Goal: Information Seeking & Learning: Learn about a topic

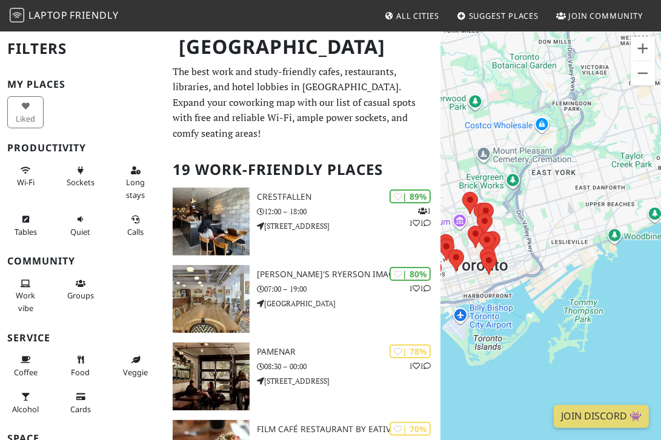
drag, startPoint x: 523, startPoint y: 271, endPoint x: 623, endPoint y: 234, distance: 106.5
click at [528, 234] on div "To navigate, press the arrow keys." at bounding box center [550, 250] width 220 height 440
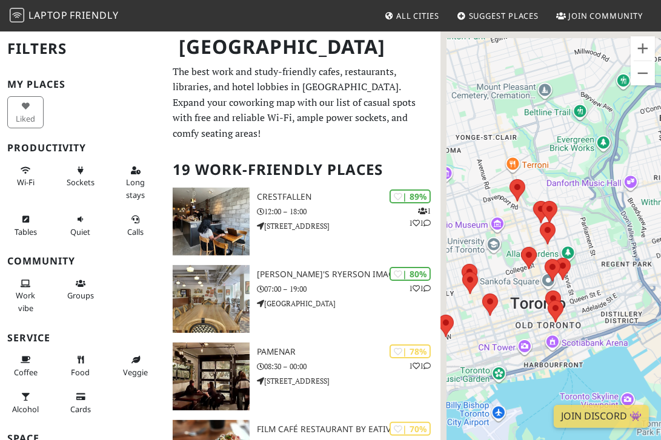
drag, startPoint x: 571, startPoint y: 223, endPoint x: 671, endPoint y: 268, distance: 109.7
click at [528, 268] on html "Laptop Friendly All Cities Suggest Places Join Community [GEOGRAPHIC_DATA] Filt…" at bounding box center [330, 220] width 661 height 440
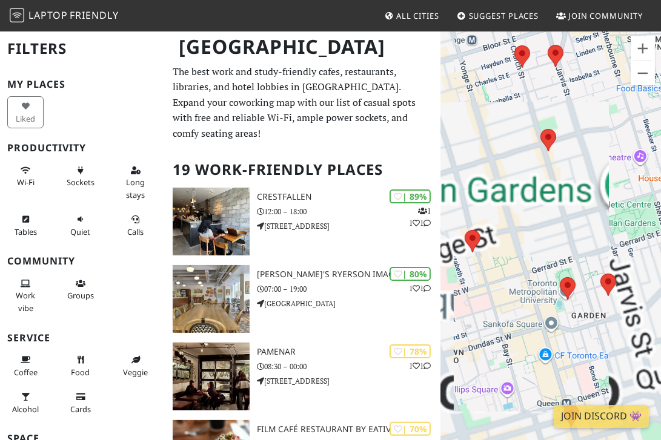
drag, startPoint x: 513, startPoint y: 295, endPoint x: 645, endPoint y: 200, distance: 162.3
click at [528, 200] on div "To navigate, press the arrow keys." at bounding box center [550, 250] width 220 height 440
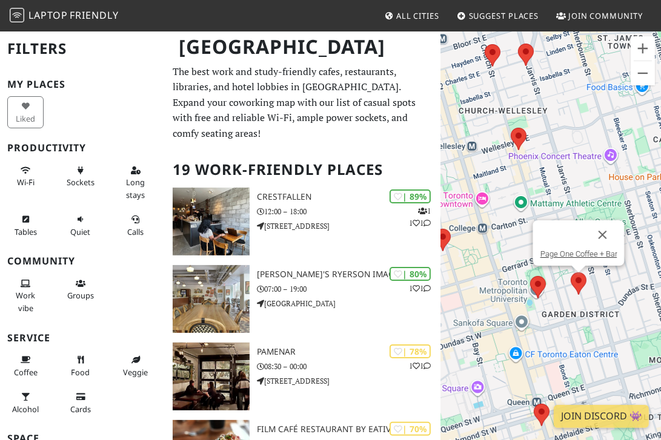
click at [528, 283] on img at bounding box center [578, 283] width 16 height 22
click at [528, 254] on link "Page One Coffee + Bar" at bounding box center [578, 253] width 77 height 9
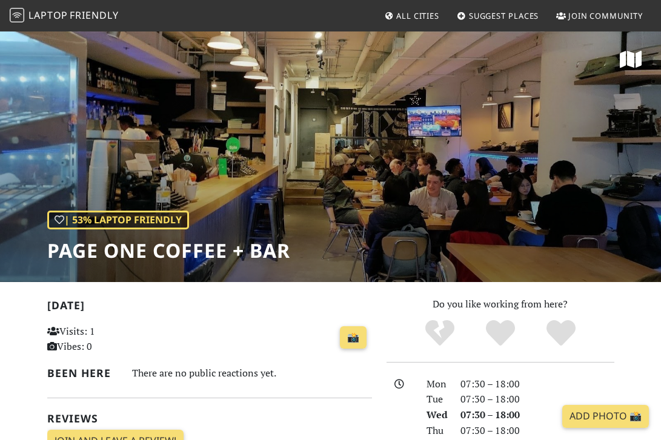
scroll to position [62, 0]
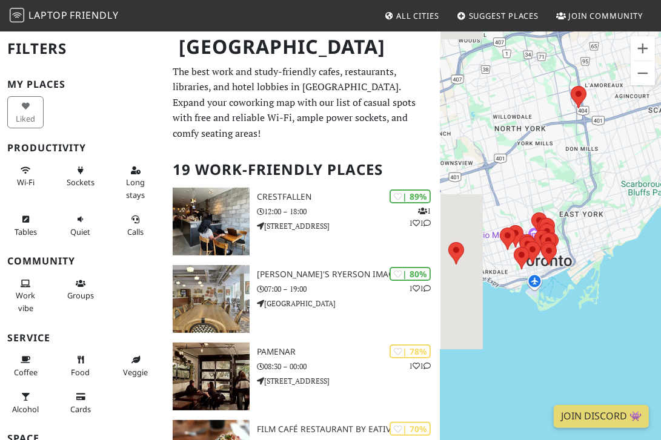
drag, startPoint x: 566, startPoint y: 378, endPoint x: 653, endPoint y: 198, distance: 200.4
click at [653, 198] on div "To navigate, press the arrow keys." at bounding box center [550, 250] width 220 height 440
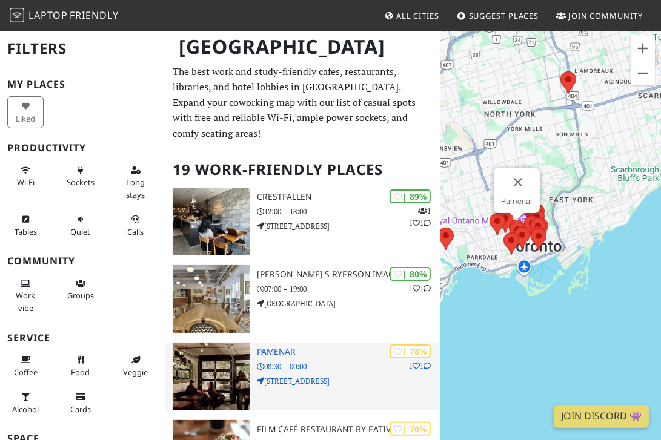
drag, startPoint x: 578, startPoint y: 171, endPoint x: 424, endPoint y: 369, distance: 251.6
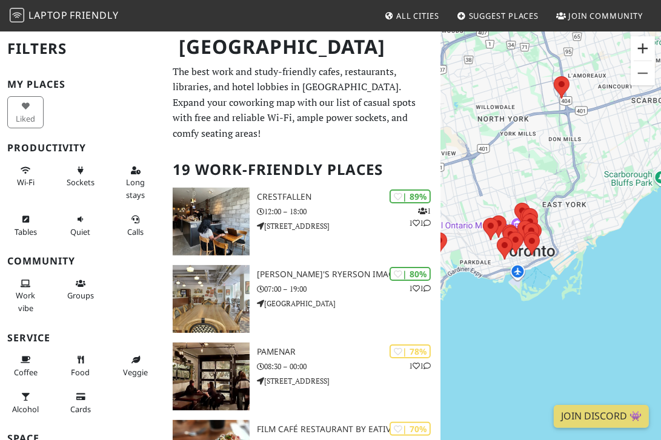
click at [638, 53] on button "Zoom in" at bounding box center [642, 48] width 24 height 24
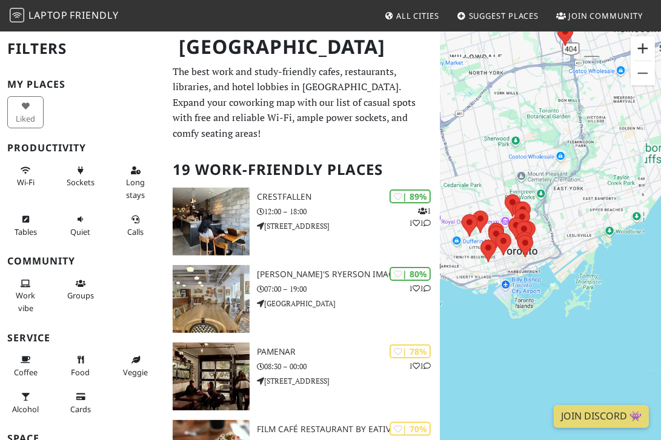
click at [638, 53] on button "Zoom in" at bounding box center [642, 48] width 24 height 24
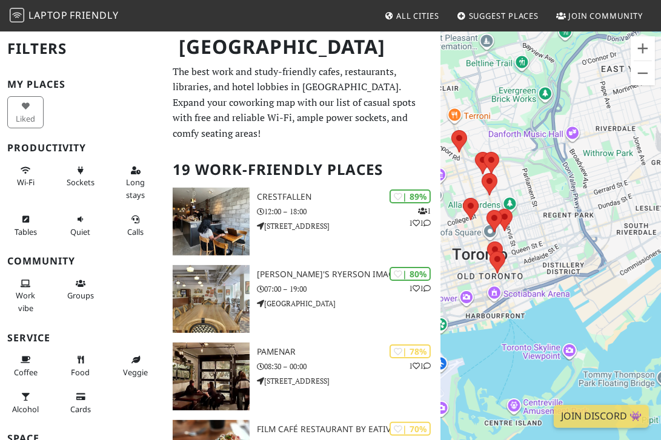
drag, startPoint x: 511, startPoint y: 223, endPoint x: 580, endPoint y: 222, distance: 69.0
click at [580, 222] on div "To navigate, press the arrow keys." at bounding box center [550, 250] width 220 height 440
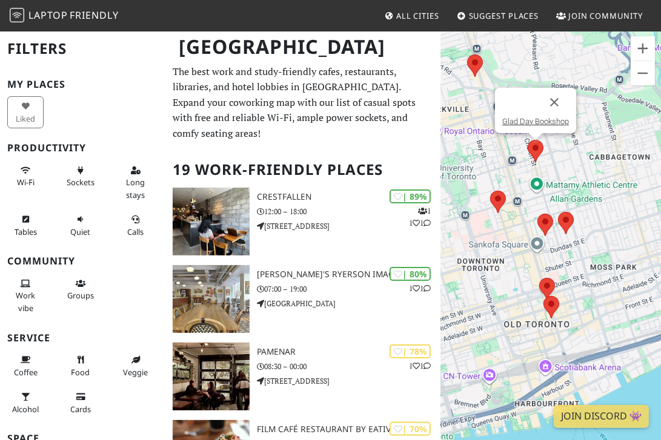
click at [536, 150] on img at bounding box center [535, 151] width 16 height 22
click at [535, 120] on link "Glad Day Bookshop" at bounding box center [535, 121] width 67 height 9
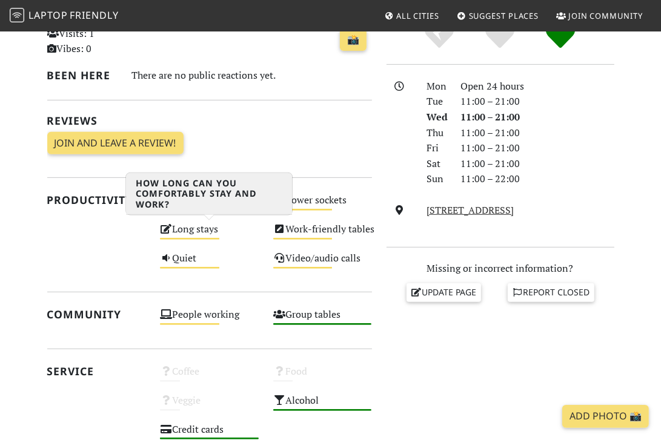
scroll to position [298, 0]
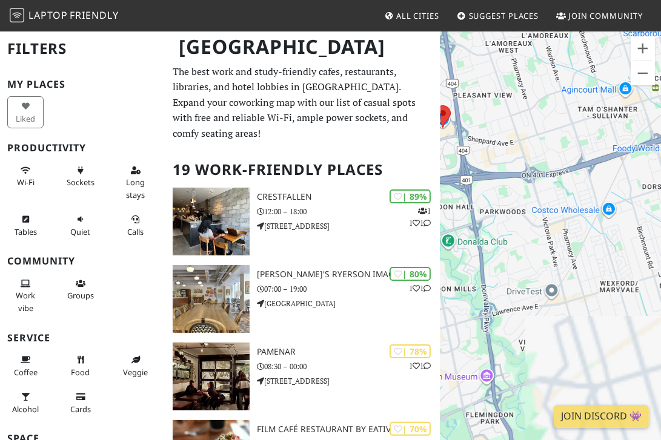
drag, startPoint x: 549, startPoint y: 377, endPoint x: 612, endPoint y: 102, distance: 282.5
click at [612, 102] on div "To navigate, press the arrow keys." at bounding box center [550, 250] width 220 height 440
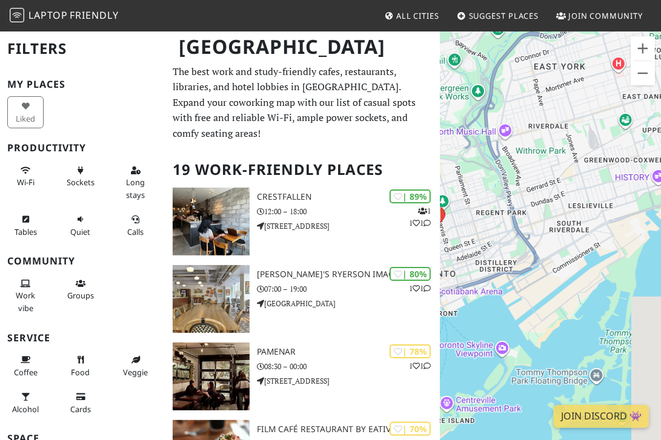
drag, startPoint x: 480, startPoint y: 249, endPoint x: 581, endPoint y: -51, distance: 316.9
click at [581, 0] on html "Laptop Friendly All Cities Suggest Places Join Community [GEOGRAPHIC_DATA] Filt…" at bounding box center [330, 220] width 661 height 440
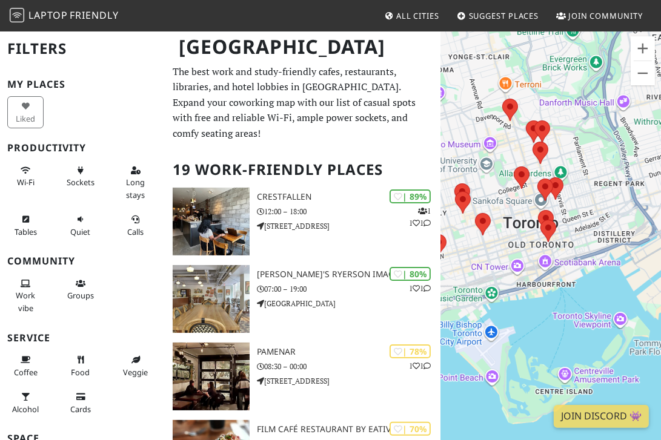
drag, startPoint x: 515, startPoint y: 120, endPoint x: 639, endPoint y: 94, distance: 126.7
click at [639, 94] on div "To navigate, press the arrow keys." at bounding box center [550, 250] width 220 height 440
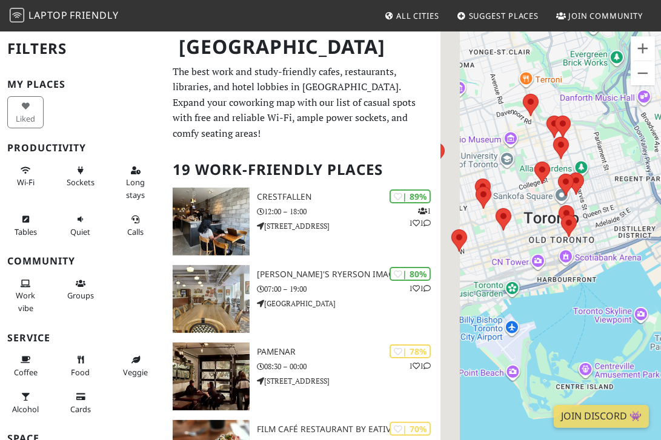
drag, startPoint x: 559, startPoint y: 162, endPoint x: 619, endPoint y: 150, distance: 61.9
click at [619, 150] on div "To navigate, press the arrow keys." at bounding box center [550, 250] width 220 height 440
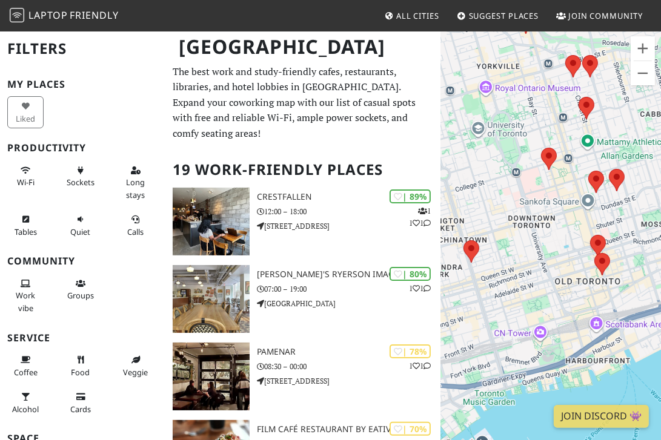
drag, startPoint x: 612, startPoint y: 206, endPoint x: 480, endPoint y: 215, distance: 131.7
click at [480, 215] on div "To navigate, press the arrow keys." at bounding box center [550, 250] width 220 height 440
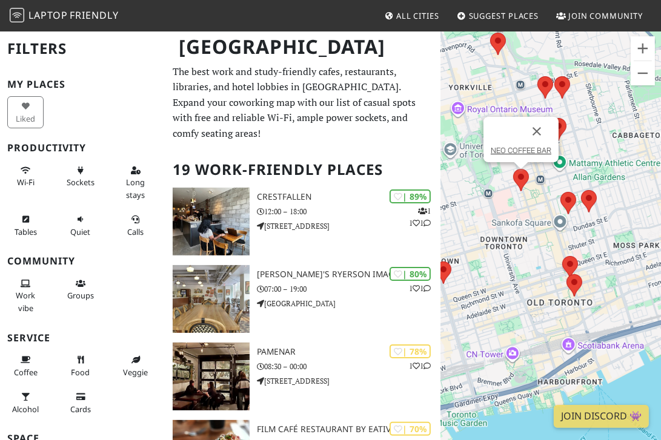
click at [516, 182] on img at bounding box center [521, 180] width 16 height 22
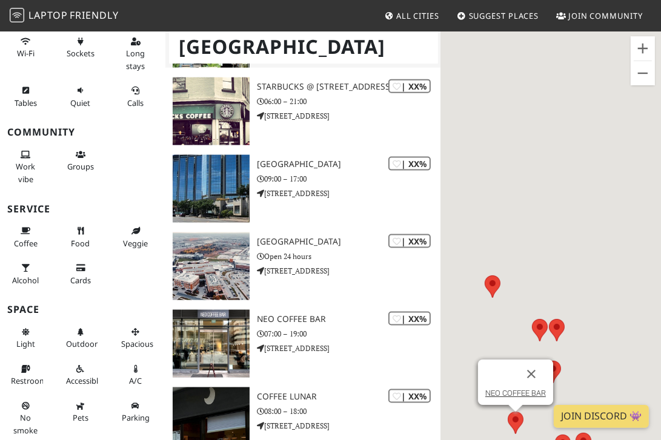
scroll to position [1118, 0]
